Goal: Information Seeking & Learning: Learn about a topic

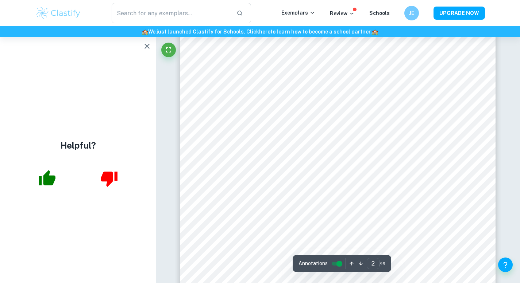
scroll to position [544, 0]
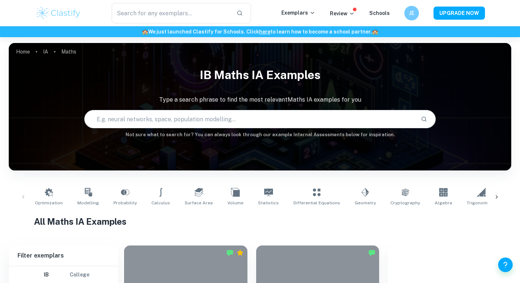
scroll to position [1860, 0]
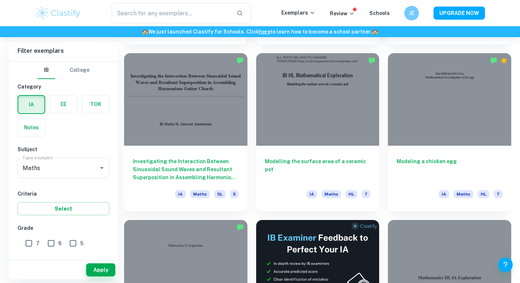
click at [510, 35] on h6 "🏫 We just launched Clastify for Schools. Click here to learn how to become a sc…" at bounding box center [259, 32] width 517 height 8
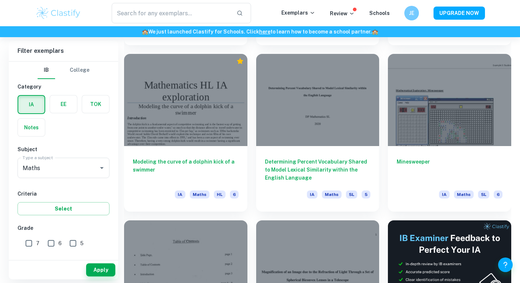
scroll to position [2692, 0]
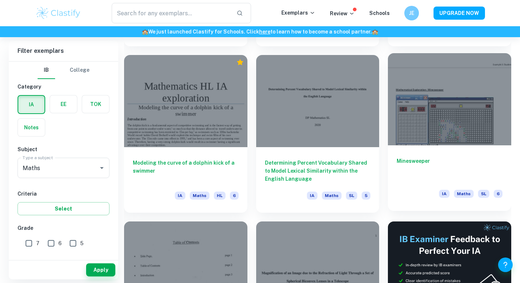
click at [423, 151] on div "Minesweeper IA Maths SL 6" at bounding box center [449, 178] width 123 height 66
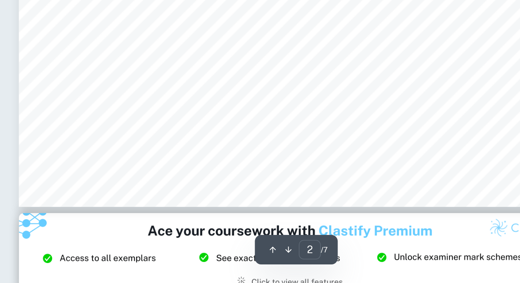
scroll to position [751, 0]
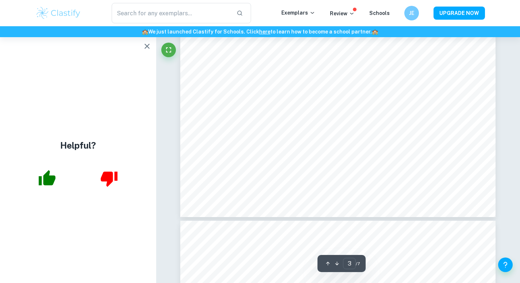
type input "4"
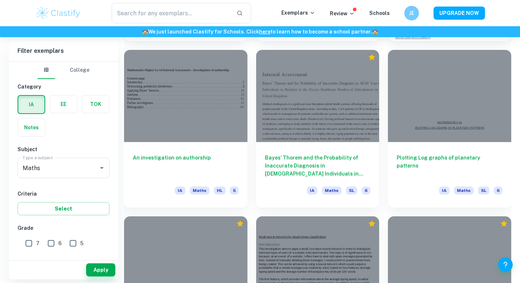
scroll to position [2322, 0]
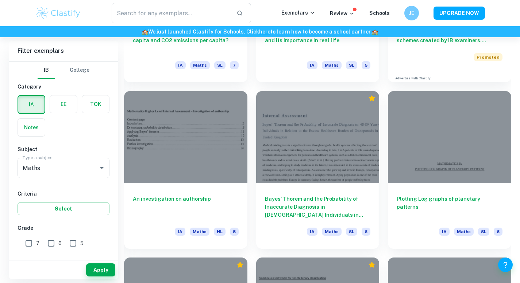
click at [519, 133] on div "Home IA Maths IB Maths IA examples Type a search phrase to find the most releva…" at bounding box center [260, 232] width 520 height 5035
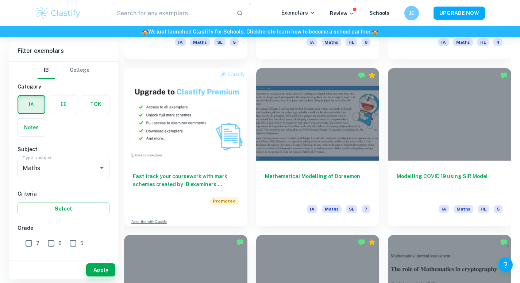
scroll to position [512, 0]
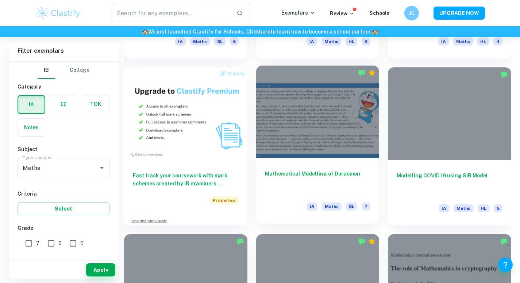
click at [288, 167] on div "Mathematical Modelling of Doraemon IA Maths SL 7" at bounding box center [317, 191] width 123 height 66
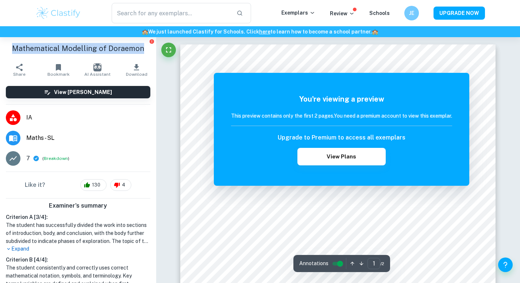
drag, startPoint x: 141, startPoint y: 49, endPoint x: 4, endPoint y: 47, distance: 137.5
click at [4, 47] on div "Mathematical Modelling of Doraemon" at bounding box center [78, 48] width 156 height 23
copy h1 "Mathematical Modelling of Doraemon"
